Goal: Transaction & Acquisition: Purchase product/service

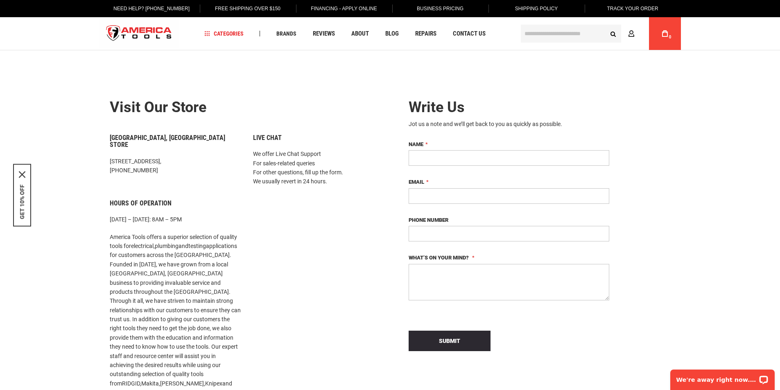
click at [557, 34] on input "text" at bounding box center [571, 34] width 100 height 18
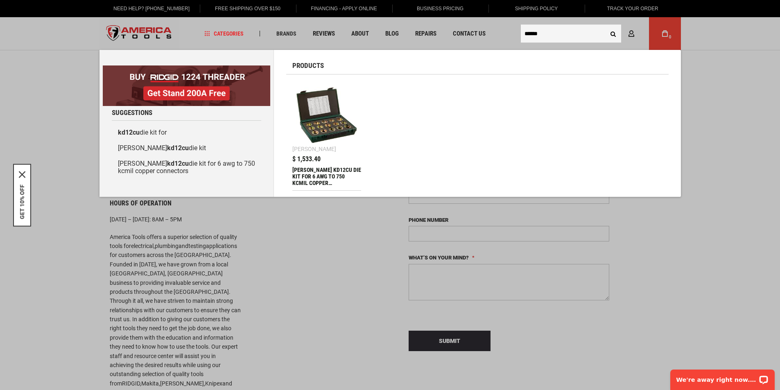
type input "******"
click at [321, 121] on img at bounding box center [327, 115] width 61 height 61
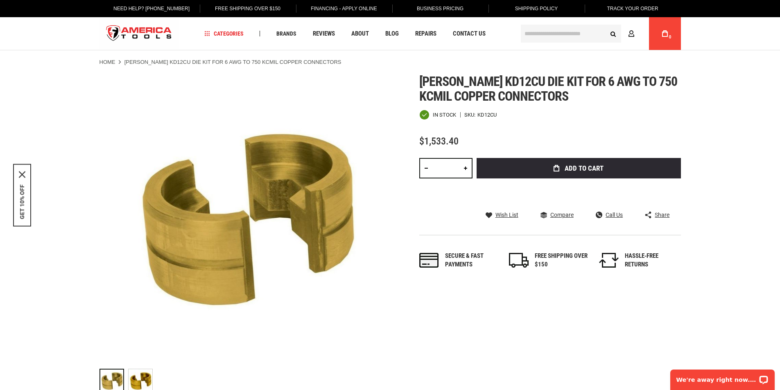
click at [742, 50] on div "Language English Español Need Help? +1 305-513-9914 Free Shipping Over $150 Fin…" at bounding box center [390, 25] width 780 height 50
